Goal: Information Seeking & Learning: Learn about a topic

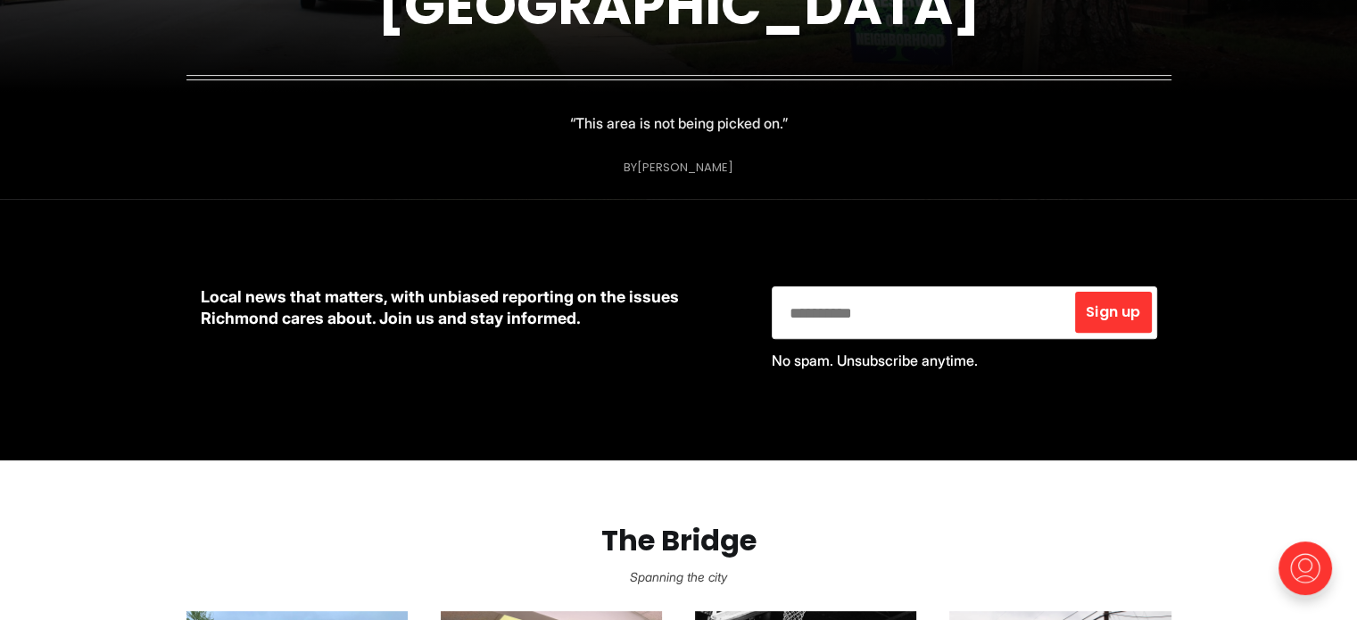
scroll to position [1085, 0]
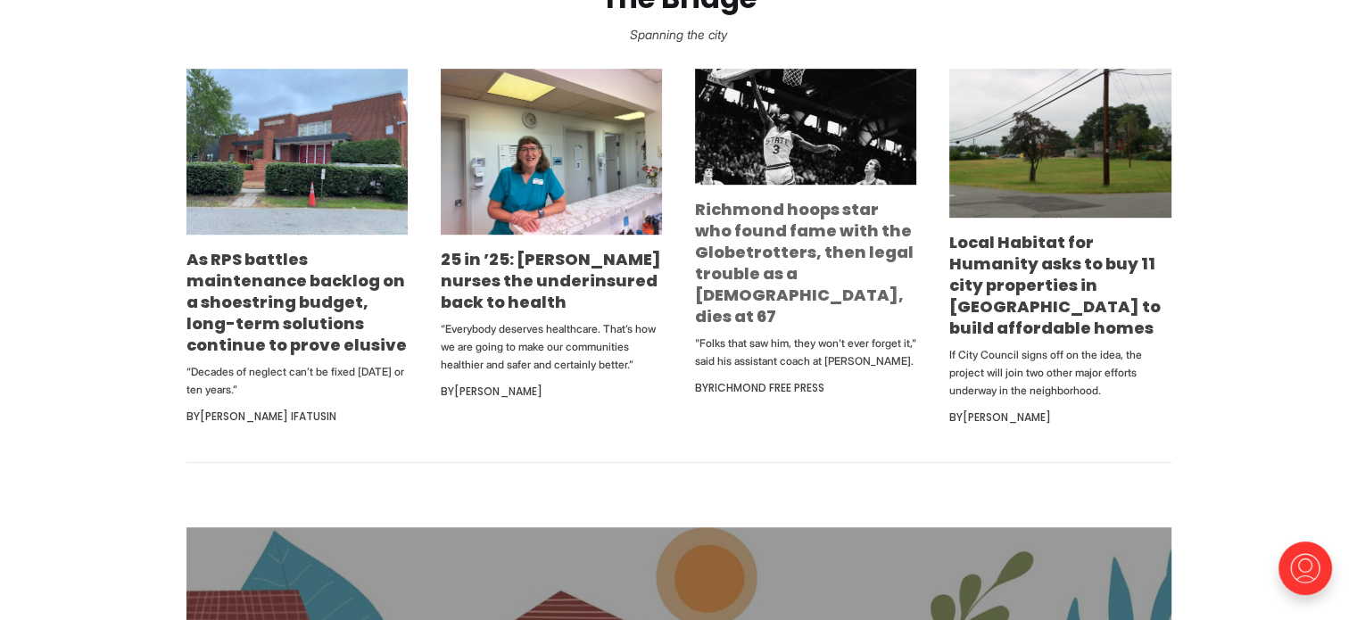
click at [806, 251] on link "Richmond hoops star who found fame with the Globetrotters, then legal trouble a…" at bounding box center [804, 262] width 219 height 129
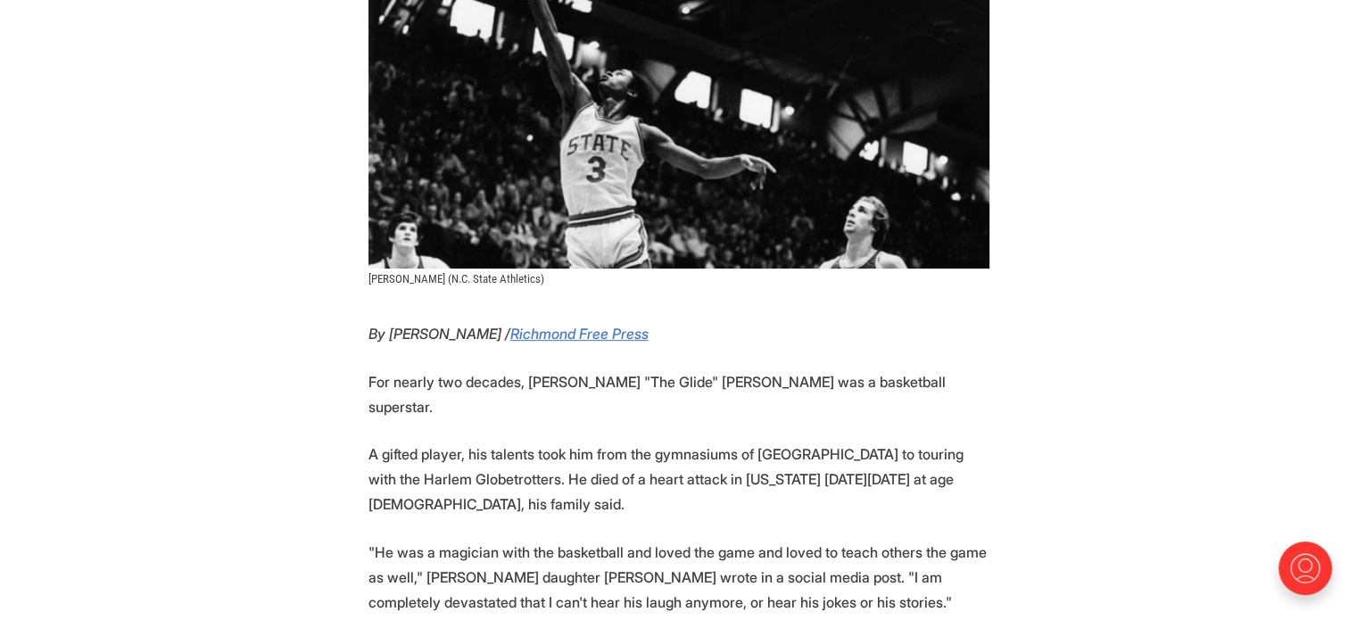
scroll to position [517, 0]
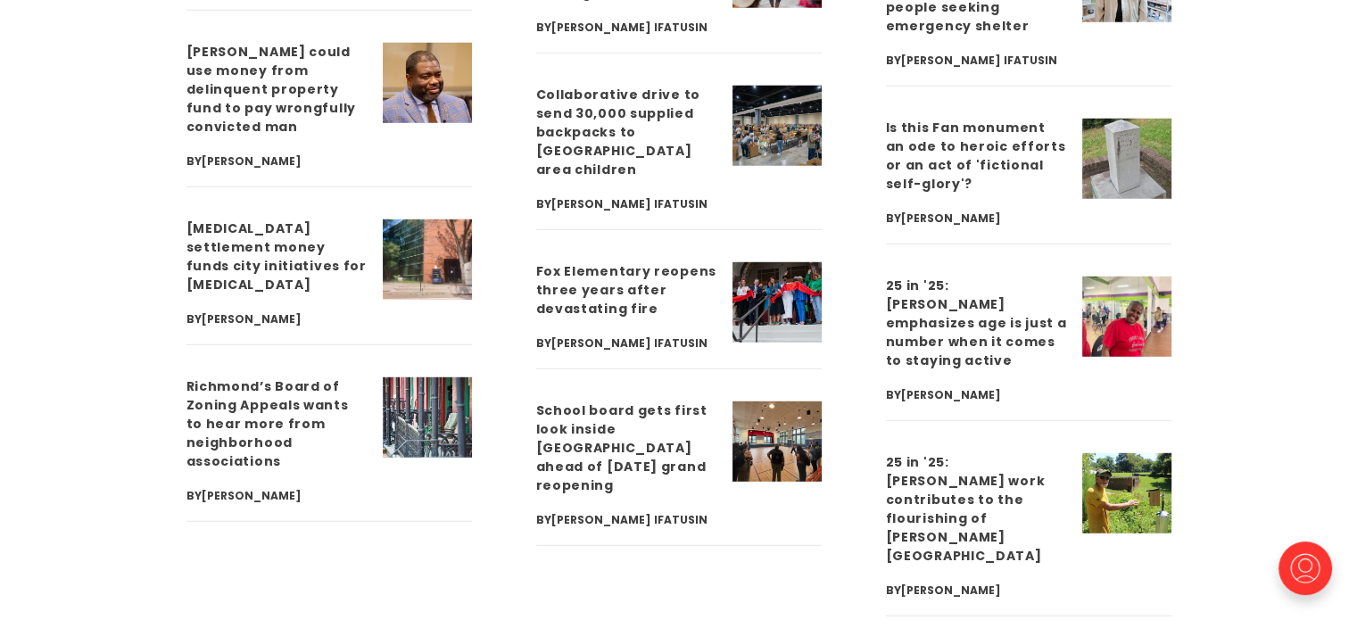
scroll to position [4960, 0]
